Goal: Check status: Check status

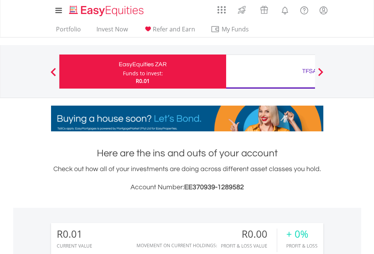
click at [123, 72] on div "Funds to invest:" at bounding box center [143, 74] width 40 height 8
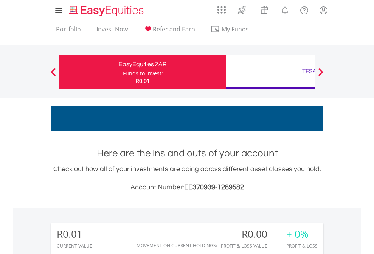
scroll to position [73, 119]
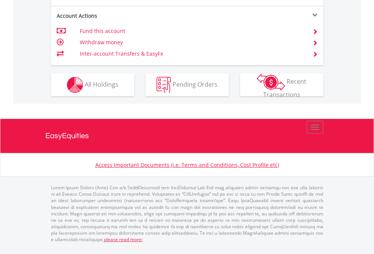
scroll to position [710, 0]
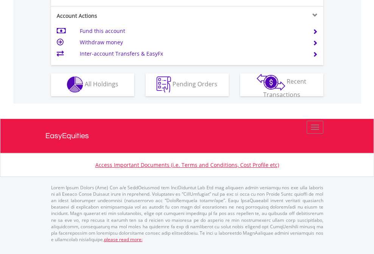
scroll to position [708, 0]
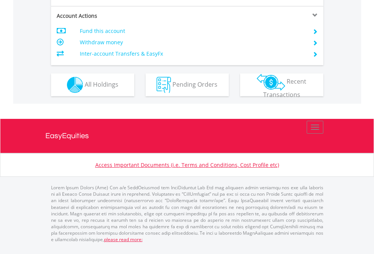
scroll to position [660, 0]
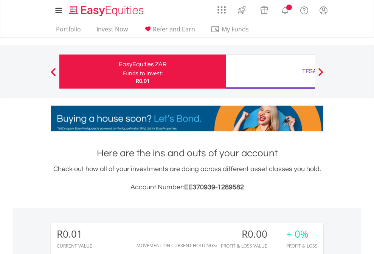
scroll to position [73, 119]
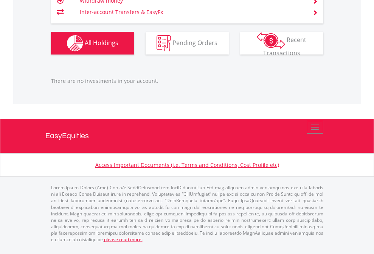
scroll to position [752, 0]
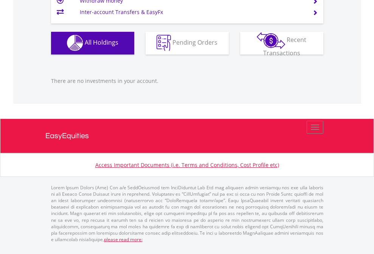
scroll to position [73, 119]
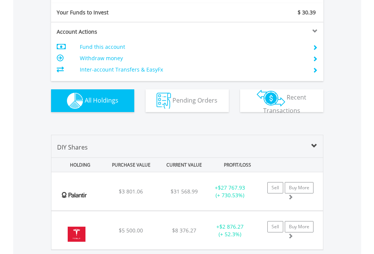
scroll to position [842, 0]
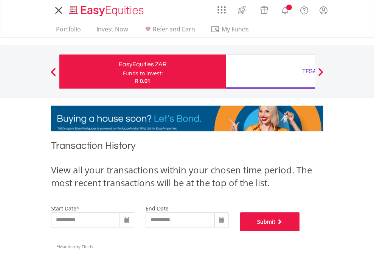
click at [300, 231] on button "Submit" at bounding box center [270, 221] width 60 height 19
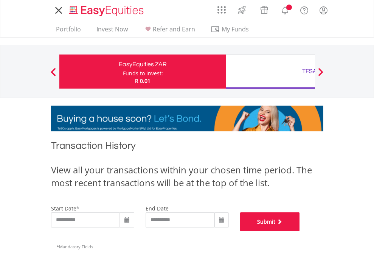
scroll to position [307, 0]
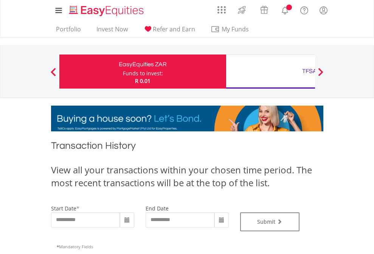
click at [271, 72] on div "TFSA" at bounding box center [310, 71] width 158 height 11
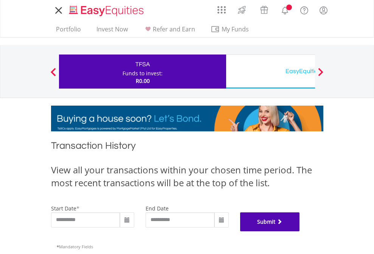
click at [300, 231] on button "Submit" at bounding box center [270, 221] width 60 height 19
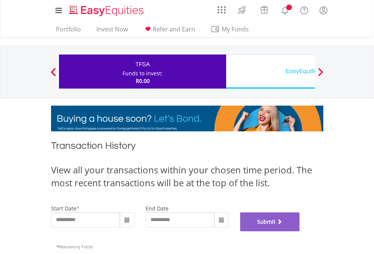
scroll to position [307, 0]
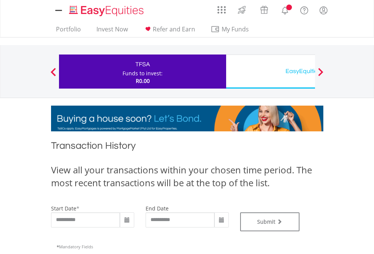
click at [271, 72] on div "EasyEquities USD" at bounding box center [310, 71] width 158 height 11
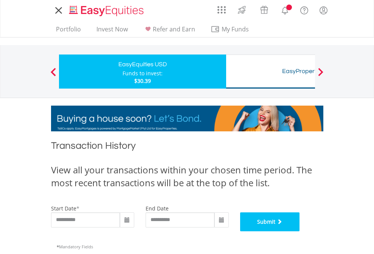
click at [300, 231] on button "Submit" at bounding box center [270, 221] width 60 height 19
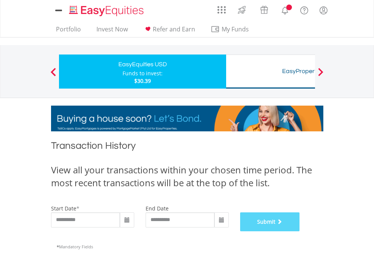
scroll to position [307, 0]
